Goal: Transaction & Acquisition: Purchase product/service

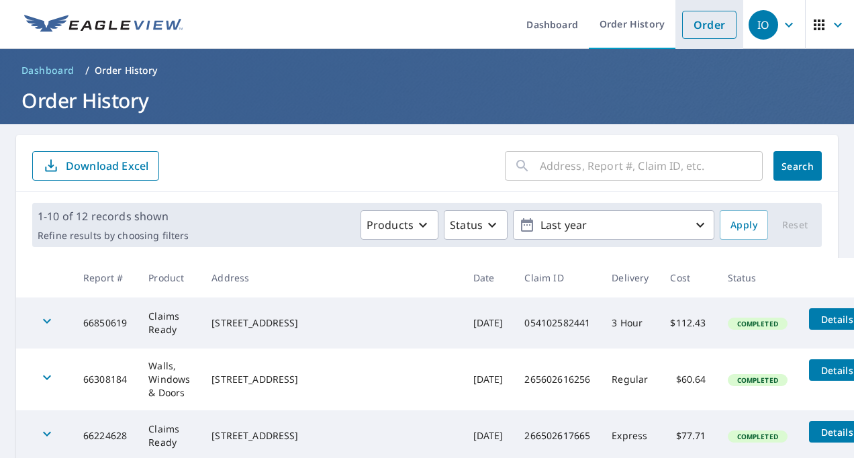
click at [712, 18] on link "Order" at bounding box center [710, 25] width 54 height 28
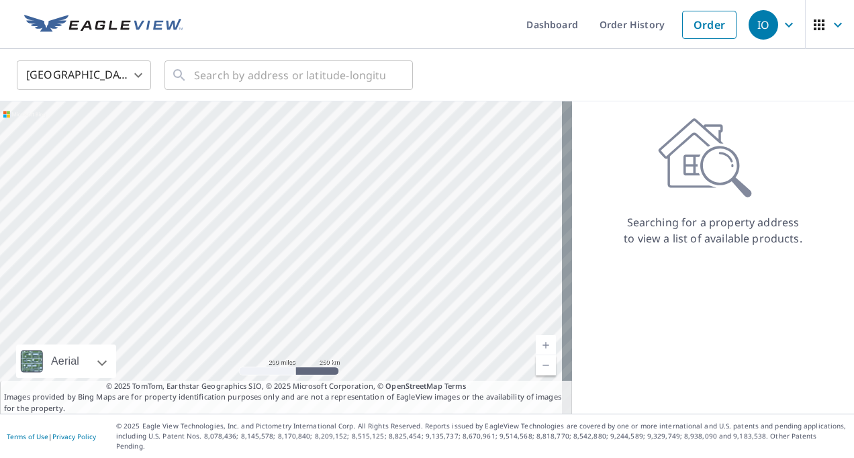
drag, startPoint x: 134, startPoint y: 183, endPoint x: 128, endPoint y: 241, distance: 58.1
click at [128, 212] on div at bounding box center [286, 257] width 572 height 312
click at [238, 79] on input "text" at bounding box center [289, 75] width 191 height 38
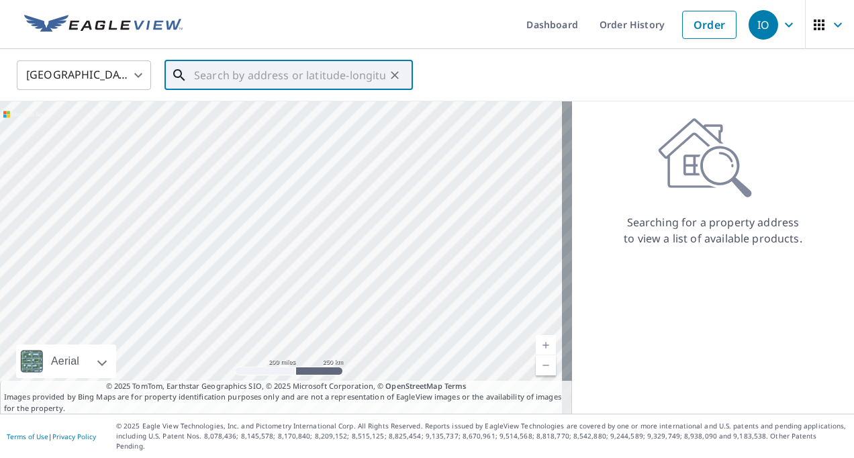
paste input "[STREET_ADDRESS][PERSON_NAME]"
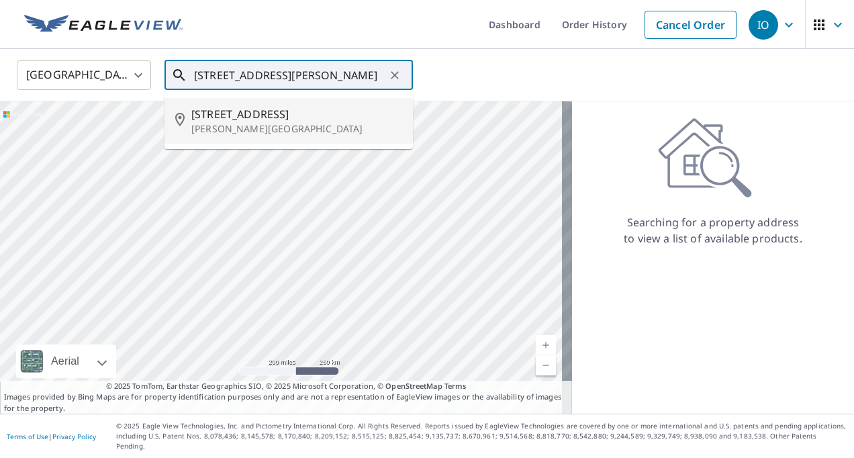
click at [275, 119] on span "[STREET_ADDRESS]" at bounding box center [296, 114] width 211 height 16
type input "[STREET_ADDRESS][PERSON_NAME]"
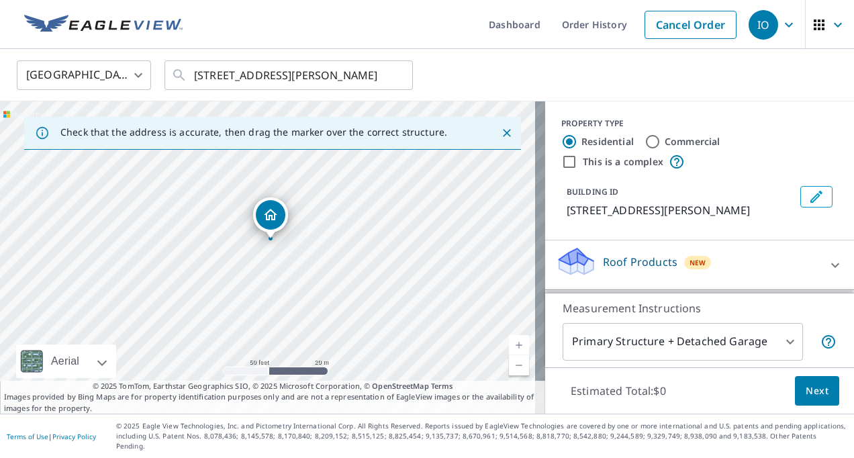
scroll to position [67, 0]
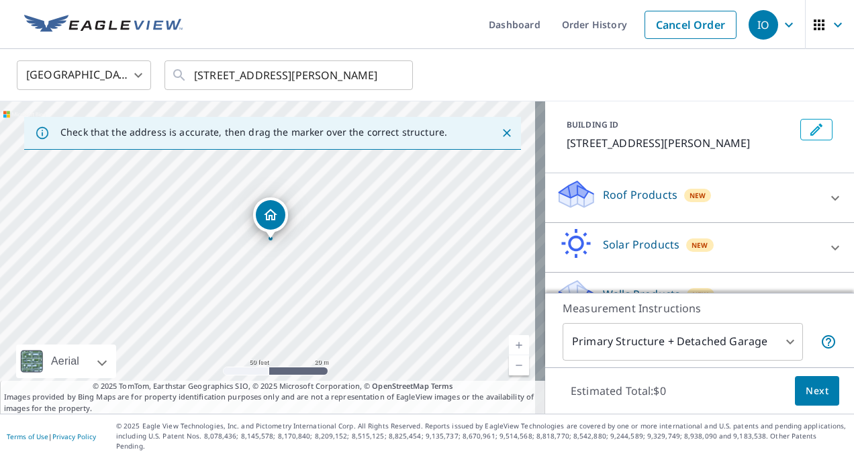
click at [624, 192] on p "Roof Products" at bounding box center [640, 195] width 75 height 16
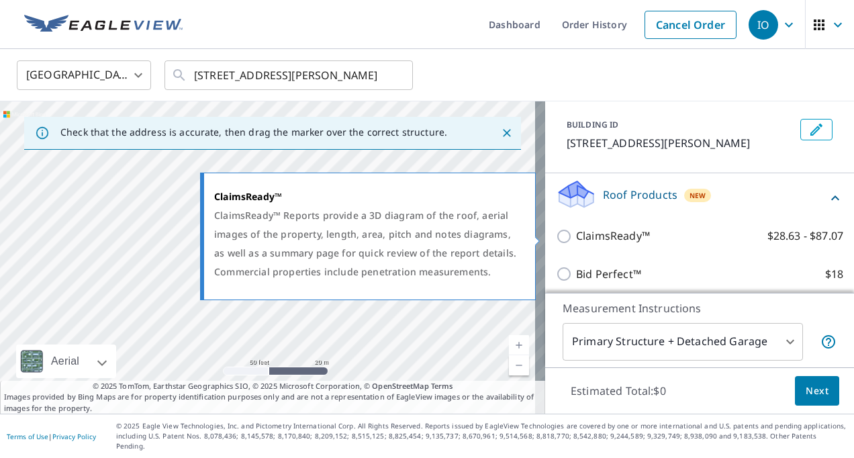
click at [556, 232] on input "ClaimsReady™ $28.63 - $87.07" at bounding box center [566, 236] width 20 height 16
checkbox input "true"
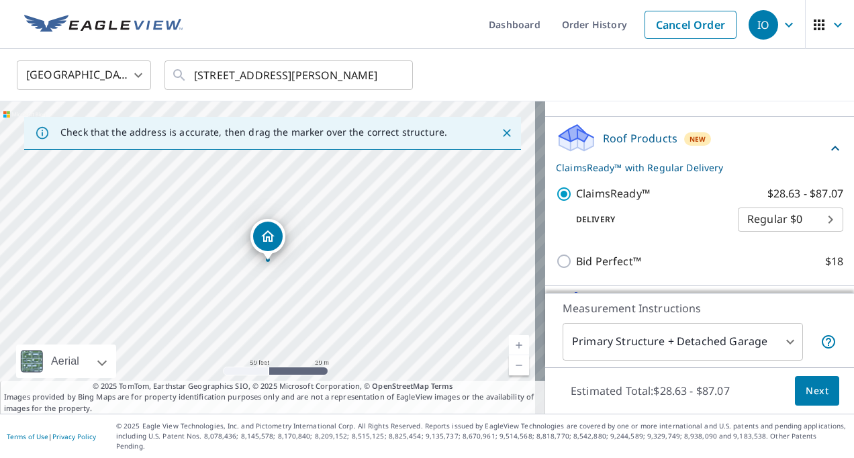
scroll to position [202, 0]
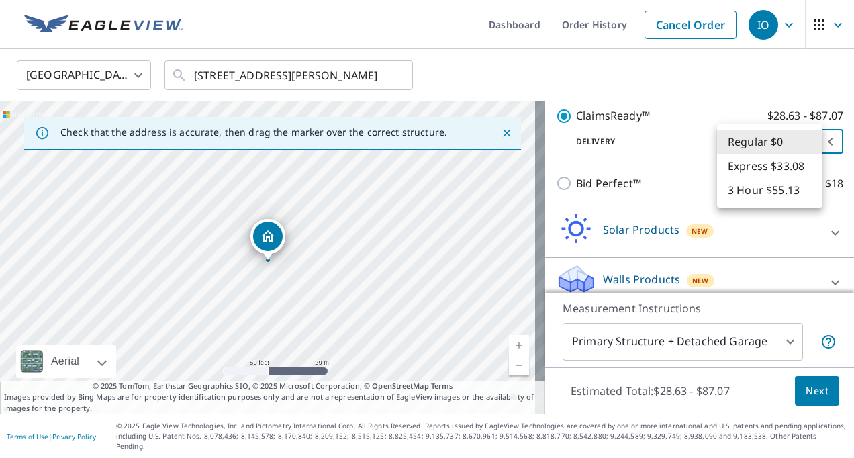
click at [798, 135] on body "IO IO Dashboard Order History Cancel Order IO United States [GEOGRAPHIC_DATA] ​…" at bounding box center [427, 229] width 854 height 458
click at [764, 192] on li "3 Hour $55.13" at bounding box center [769, 190] width 105 height 24
type input "7"
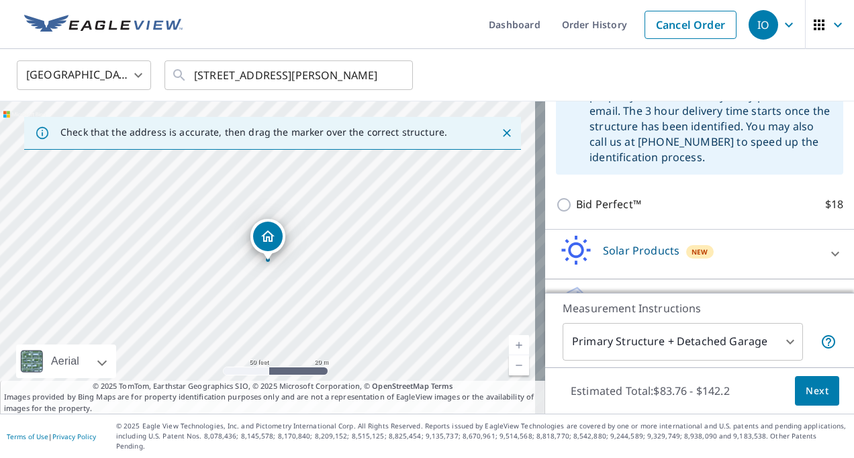
scroll to position [322, 0]
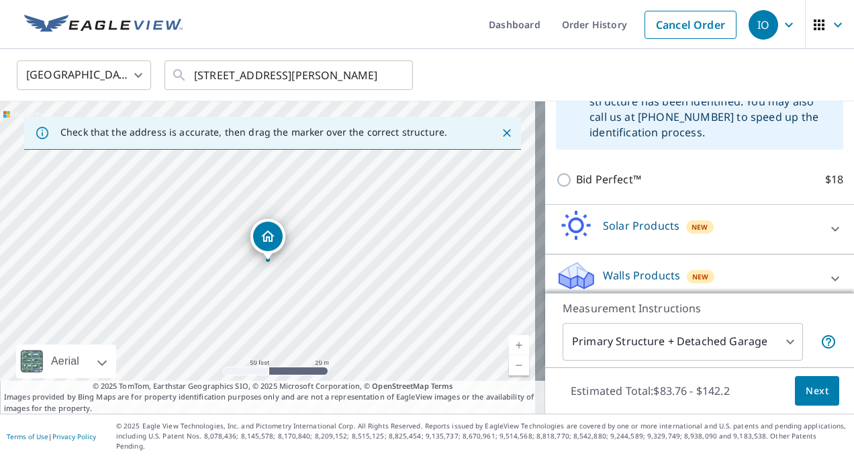
click at [771, 359] on body "IO IO Dashboard Order History Cancel Order IO United States [GEOGRAPHIC_DATA] ​…" at bounding box center [427, 229] width 854 height 458
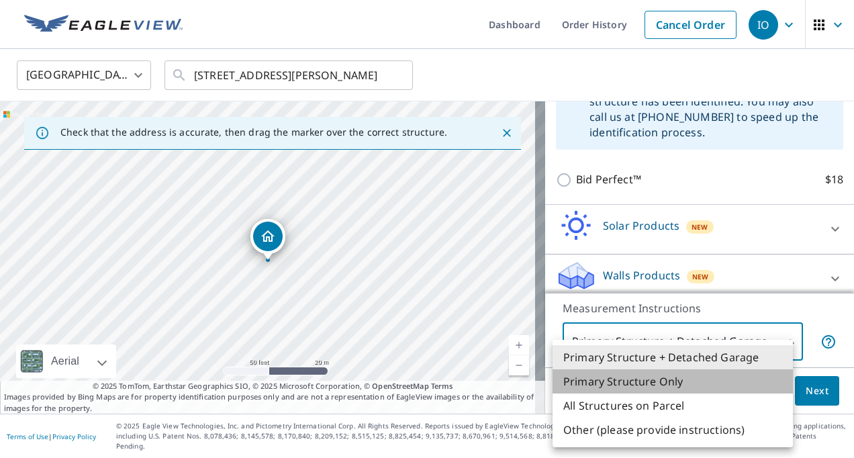
click at [670, 384] on li "Primary Structure Only" at bounding box center [673, 381] width 240 height 24
type input "2"
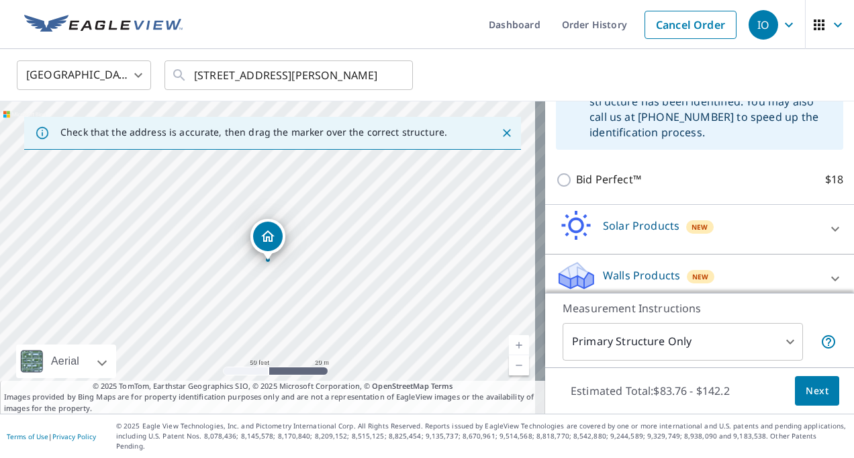
click at [727, 234] on div "Solar Products New" at bounding box center [687, 229] width 263 height 38
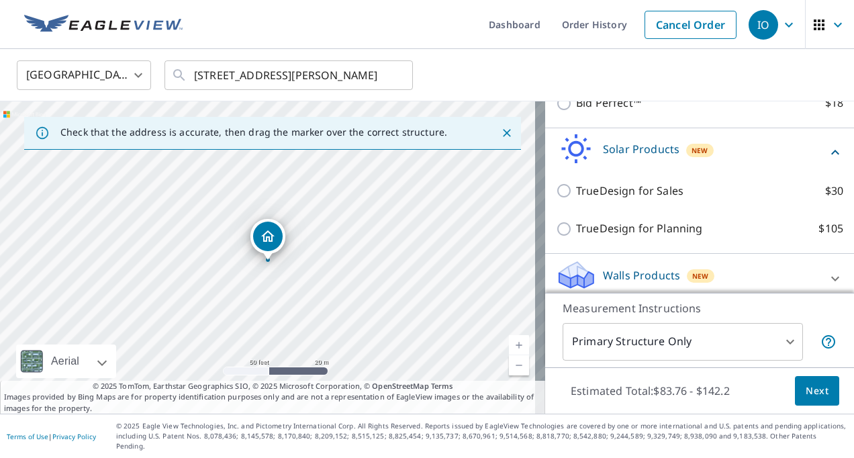
click at [761, 275] on div "Walls Products New" at bounding box center [687, 278] width 263 height 38
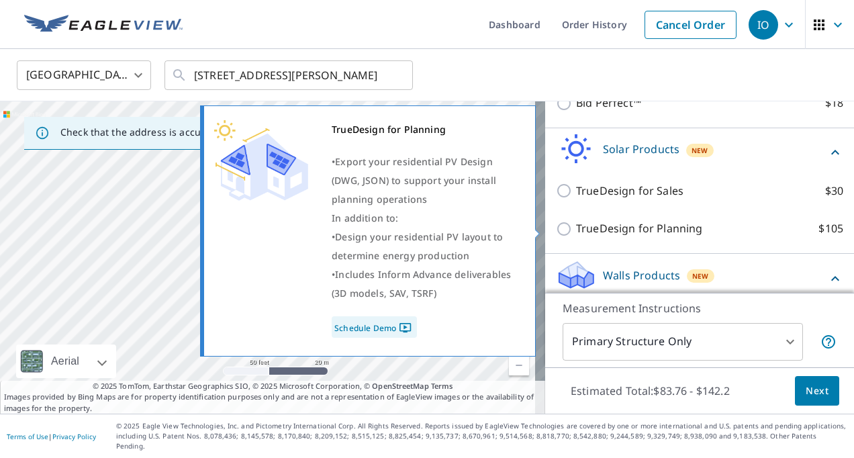
scroll to position [437, 0]
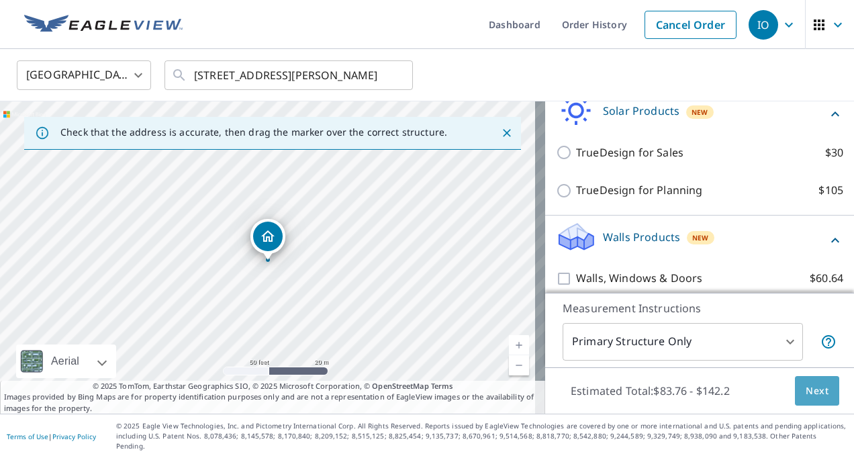
click at [809, 400] on span "Next" at bounding box center [817, 391] width 23 height 17
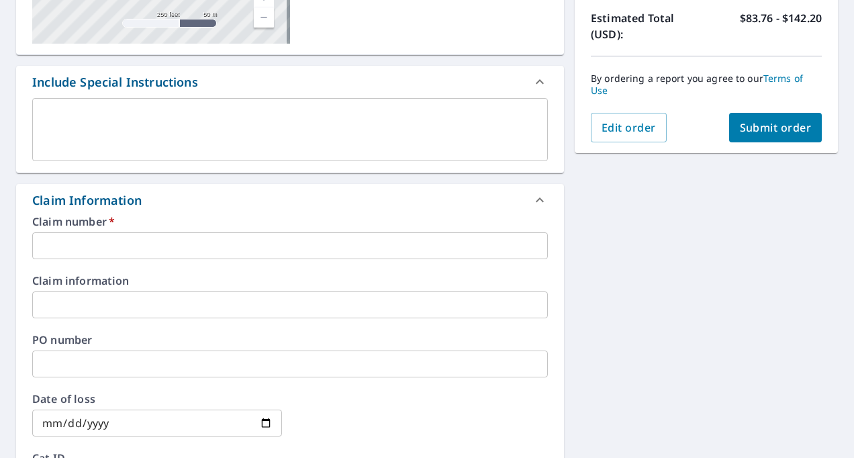
scroll to position [336, 0]
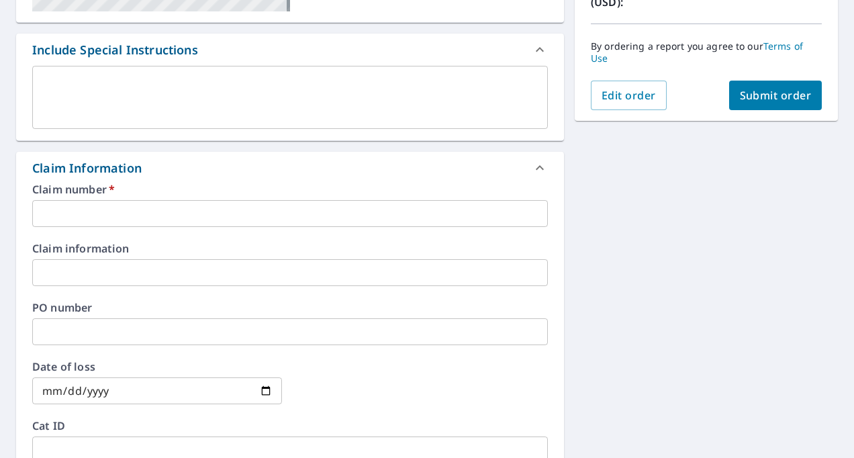
click at [112, 202] on input "text" at bounding box center [290, 213] width 516 height 27
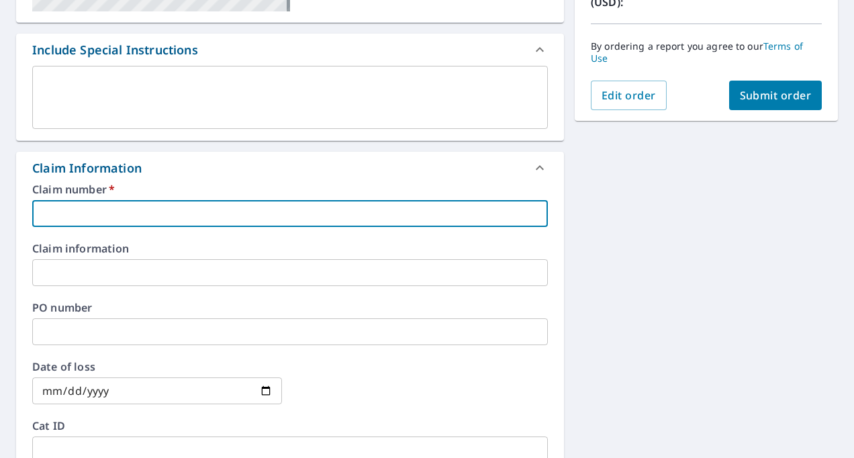
paste input "260102628101"
type input "260102628101"
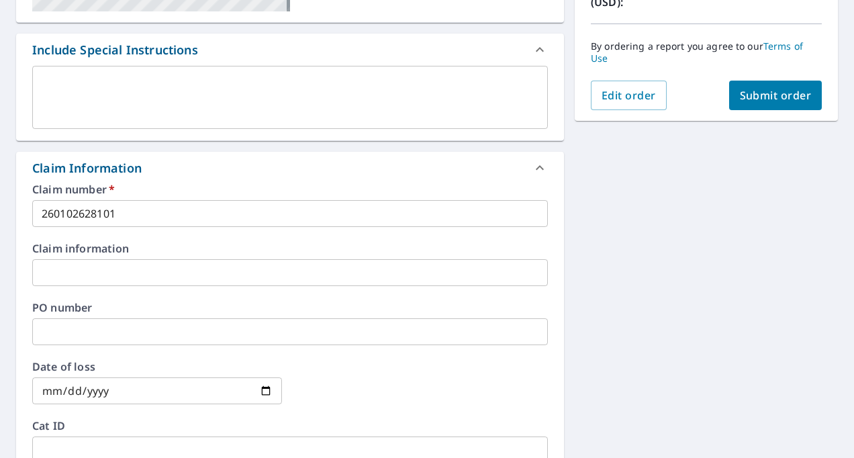
drag, startPoint x: 21, startPoint y: 303, endPoint x: 31, endPoint y: 306, distance: 9.8
click at [21, 306] on div "Claim number   * 260102628101 ​ Claim information ​ PO number ​ Date of loss ​ …" at bounding box center [290, 329] width 548 height 291
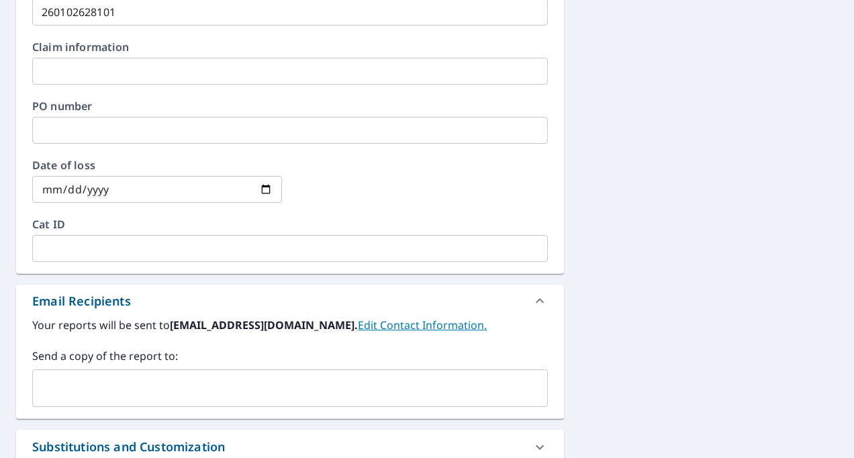
scroll to position [470, 0]
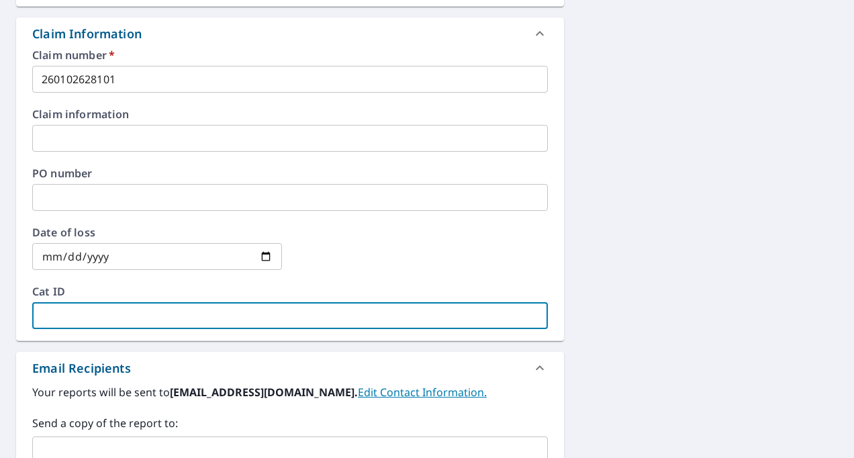
click at [101, 312] on input "text" at bounding box center [290, 315] width 516 height 27
paste input "2548"
type input "2548"
drag, startPoint x: 492, startPoint y: 256, endPoint x: 257, endPoint y: 300, distance: 239.8
click at [492, 257] on div at bounding box center [423, 256] width 250 height 59
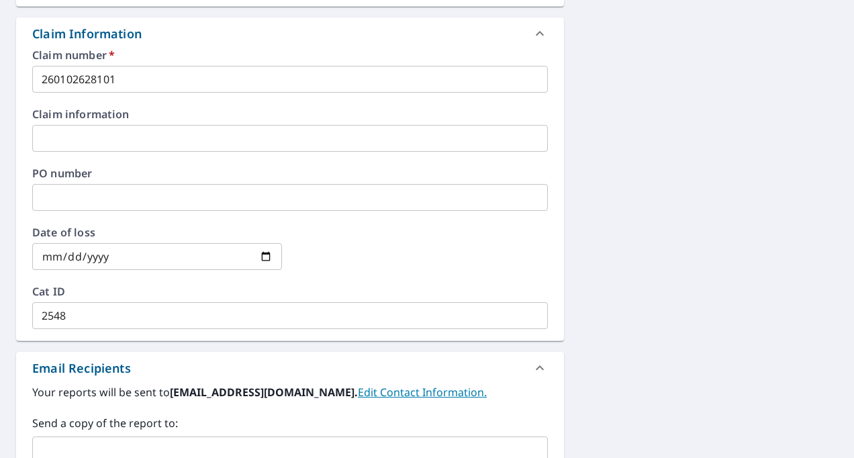
click at [268, 255] on input "date" at bounding box center [157, 256] width 250 height 27
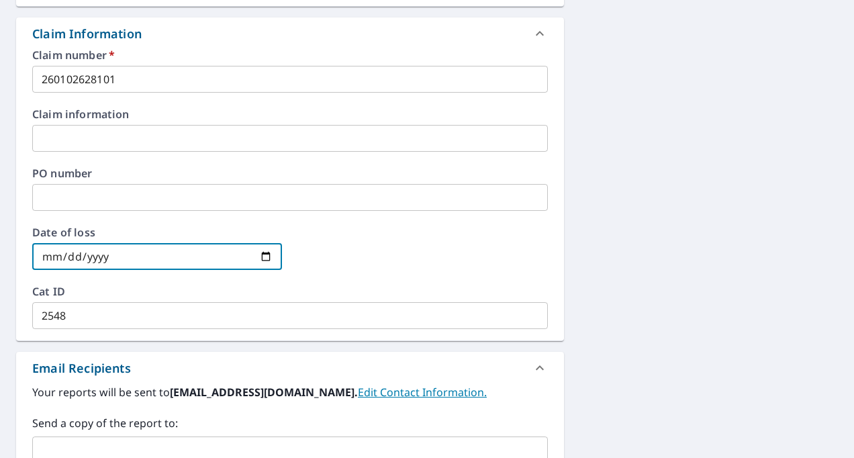
click at [261, 255] on input "date" at bounding box center [157, 256] width 250 height 27
type input "[DATE]"
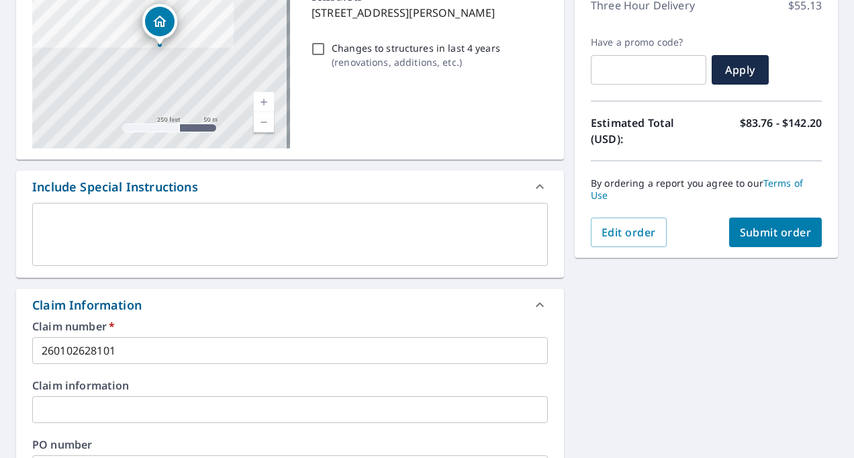
scroll to position [198, 0]
click at [763, 236] on span "Submit order" at bounding box center [776, 233] width 72 height 15
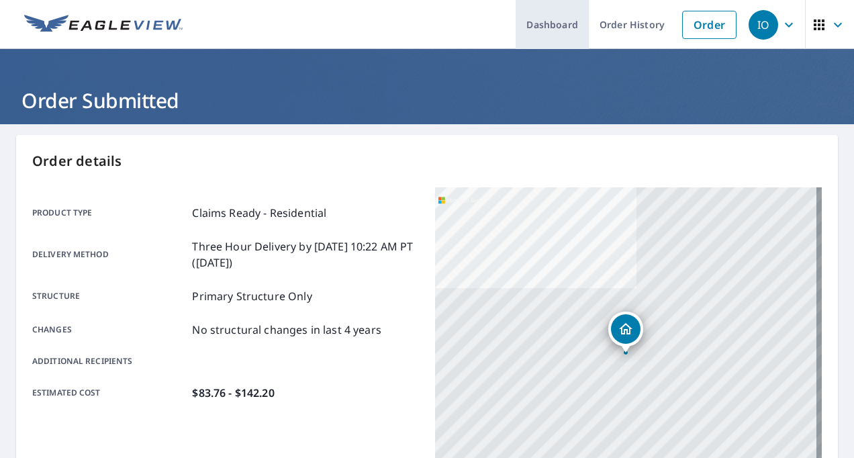
click at [558, 34] on link "Dashboard" at bounding box center [552, 24] width 73 height 49
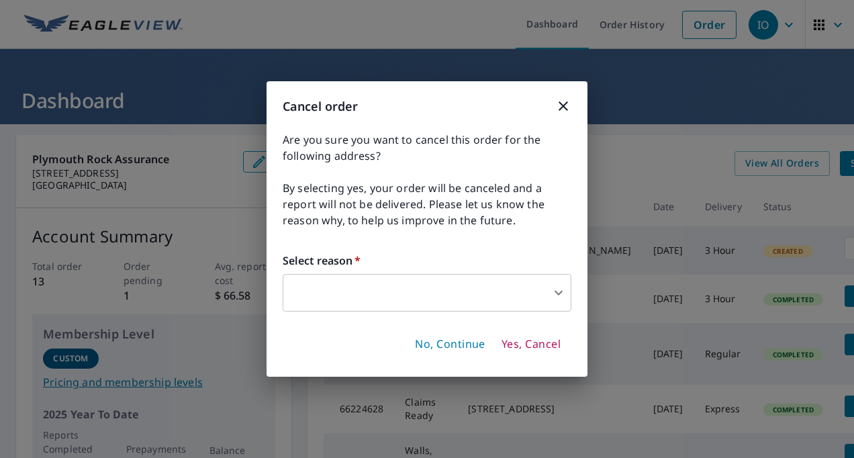
click at [573, 290] on div "Cancel order Are you sure you want to cancel this order for the following addre…" at bounding box center [427, 229] width 321 height 296
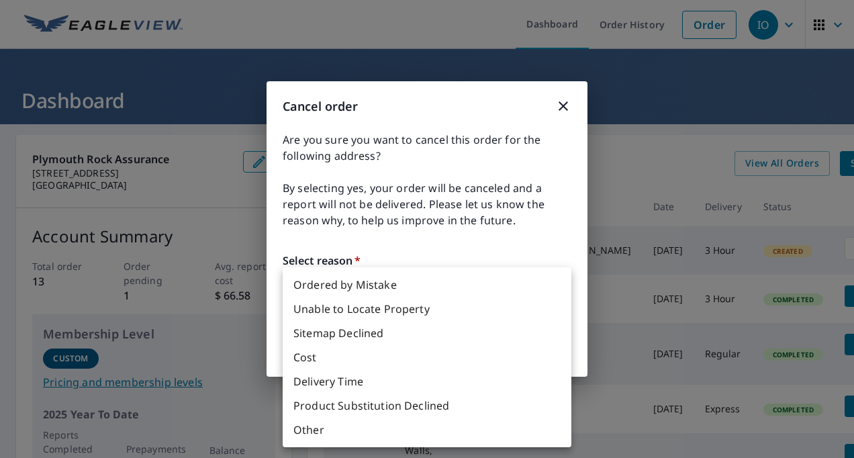
click at [562, 293] on body "IO IO Dashboard Order History Order IO Dashboard Plymouth Rock Assurance [STREE…" at bounding box center [427, 229] width 854 height 458
click at [360, 282] on li "Ordered by Mistake" at bounding box center [427, 285] width 289 height 24
type input "30"
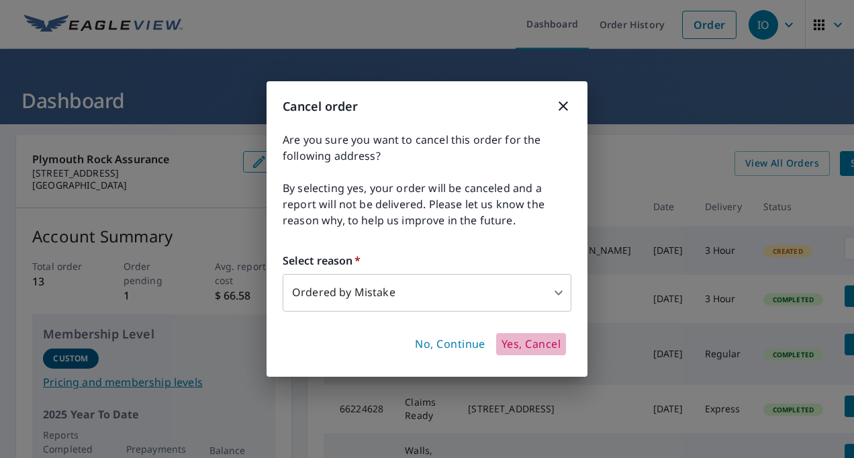
click at [528, 344] on span "Yes, Cancel" at bounding box center [531, 344] width 59 height 15
